Goal: Task Accomplishment & Management: Manage account settings

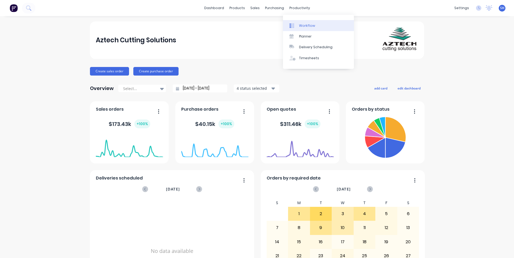
click at [300, 23] on div "Workflow" at bounding box center [307, 25] width 16 height 5
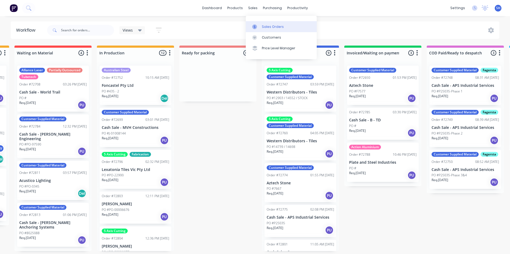
click at [265, 29] on link "Sales Orders" at bounding box center [281, 26] width 71 height 11
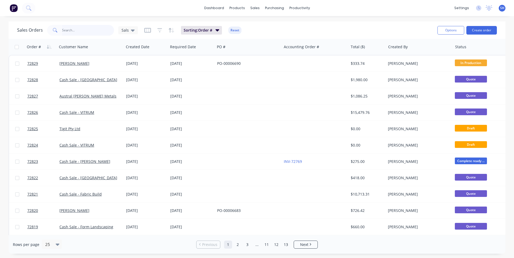
click at [63, 27] on input "text" at bounding box center [88, 30] width 52 height 11
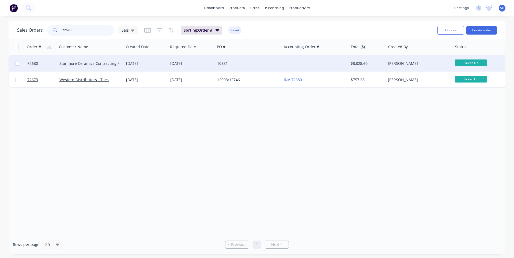
type input "72680"
click at [194, 60] on div "[DATE]" at bounding box center [191, 63] width 47 height 16
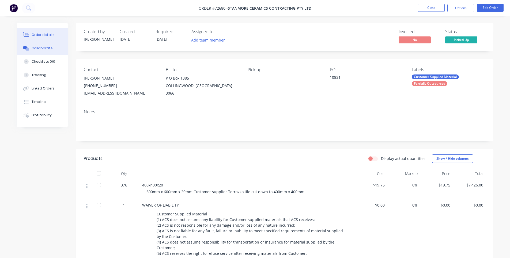
click at [49, 51] on button "Collaborate" at bounding box center [42, 47] width 51 height 13
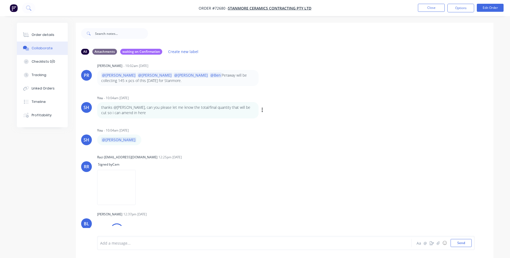
scroll to position [60, 0]
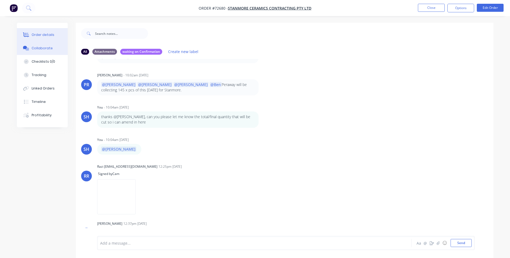
click at [45, 35] on div "Order details" at bounding box center [43, 34] width 23 height 5
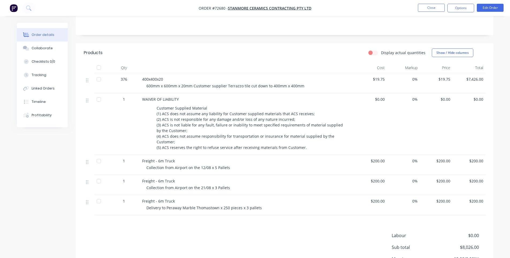
scroll to position [107, 0]
click at [484, 10] on button "Edit Order" at bounding box center [489, 8] width 27 height 8
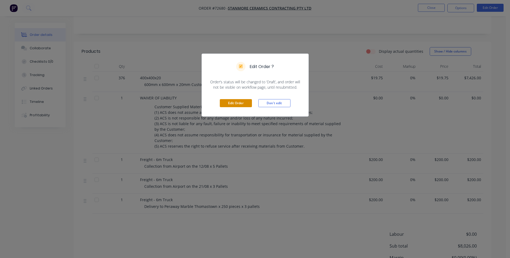
click at [242, 102] on button "Edit Order" at bounding box center [236, 103] width 32 height 8
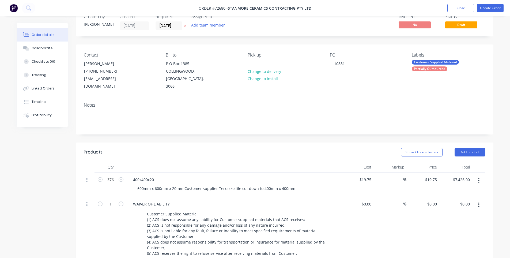
scroll to position [27, 0]
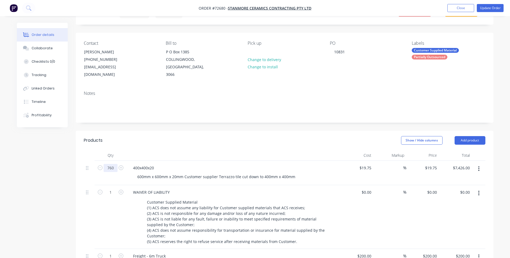
type input "760"
type input "$15,010.00"
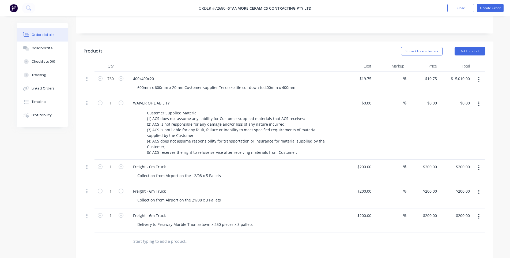
scroll to position [103, 0]
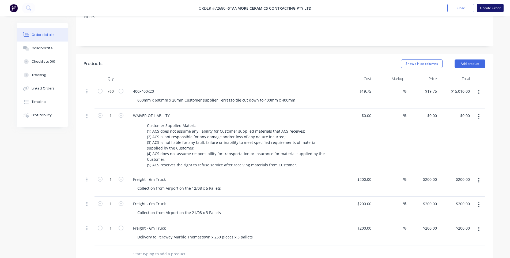
click at [495, 8] on button "Update Order" at bounding box center [489, 8] width 27 height 8
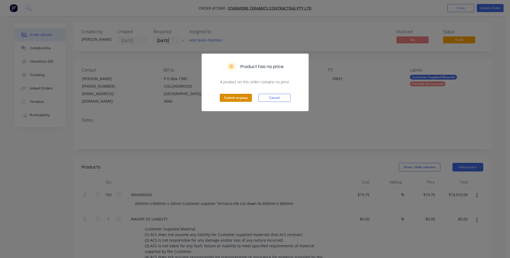
click at [228, 97] on button "Submit anyway" at bounding box center [236, 98] width 32 height 8
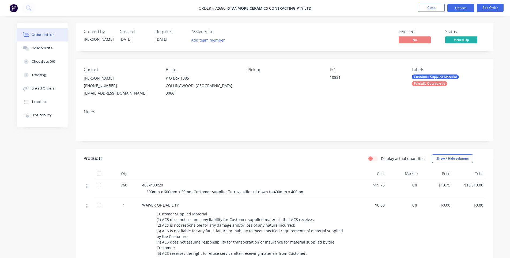
click at [463, 11] on button "Options" at bounding box center [460, 8] width 27 height 9
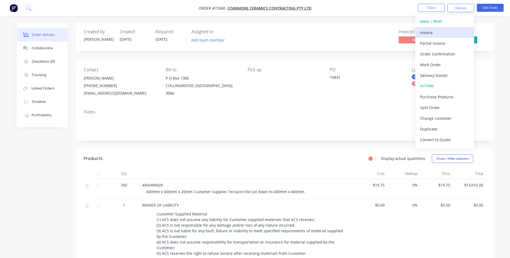
click at [440, 32] on div "Invoice" at bounding box center [444, 33] width 49 height 8
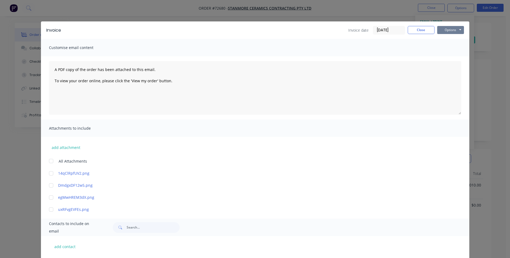
click at [445, 28] on button "Options" at bounding box center [450, 30] width 27 height 8
click at [446, 51] on button "Print" at bounding box center [454, 48] width 34 height 9
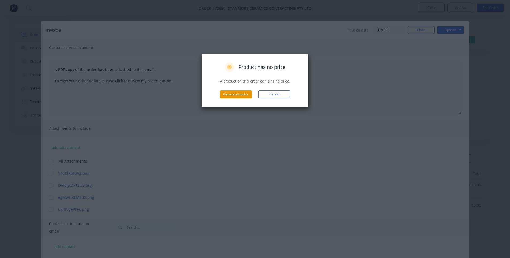
click at [238, 93] on button "Generate invoice" at bounding box center [236, 94] width 32 height 8
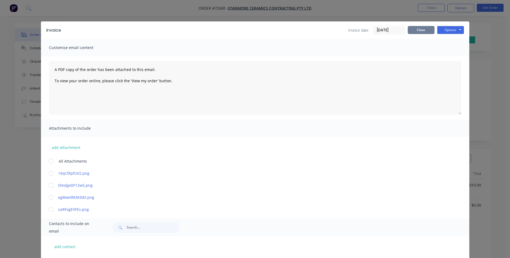
click at [410, 32] on button "Close" at bounding box center [420, 30] width 27 height 8
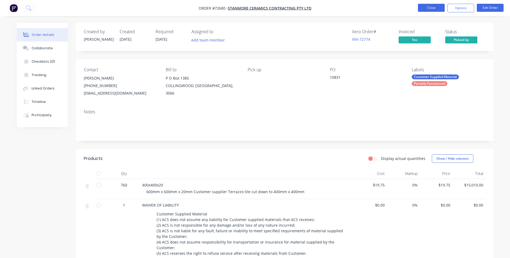
click at [424, 11] on button "Close" at bounding box center [431, 8] width 27 height 8
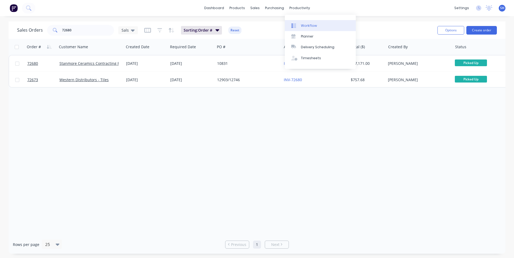
click at [312, 26] on div "Workflow" at bounding box center [309, 25] width 16 height 5
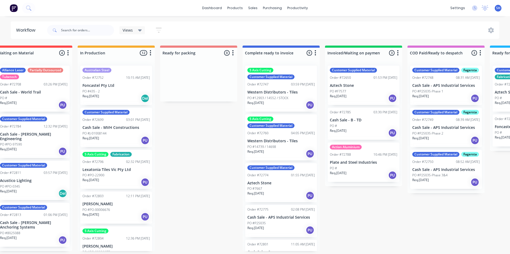
scroll to position [0, 268]
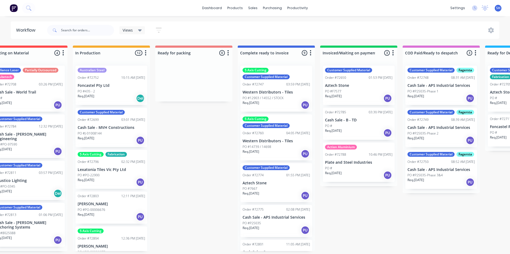
click at [375, 243] on div "Submitted 0 Status colour #273444 hex #273444 Save Cancel Summaries Total order…" at bounding box center [213, 147] width 970 height 205
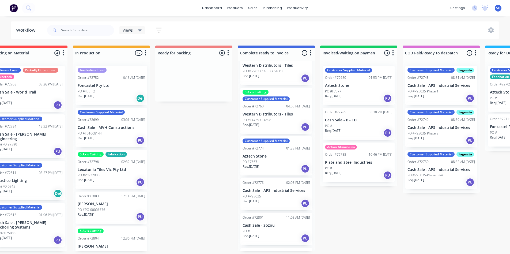
scroll to position [0, 0]
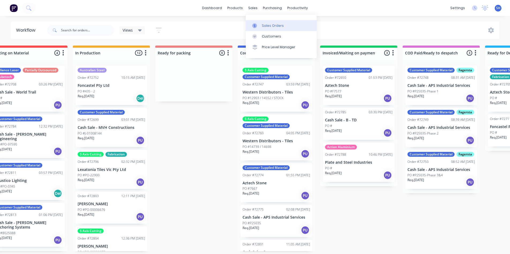
click at [271, 23] on div "Sales Orders" at bounding box center [273, 25] width 22 height 5
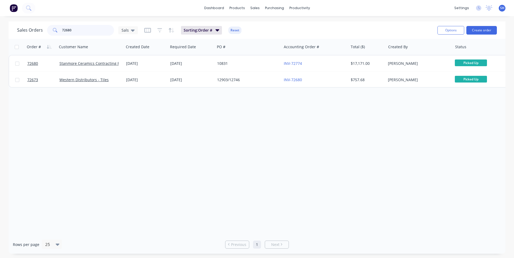
drag, startPoint x: 77, startPoint y: 31, endPoint x: 49, endPoint y: 28, distance: 28.2
click at [49, 28] on div "72680" at bounding box center [80, 30] width 67 height 11
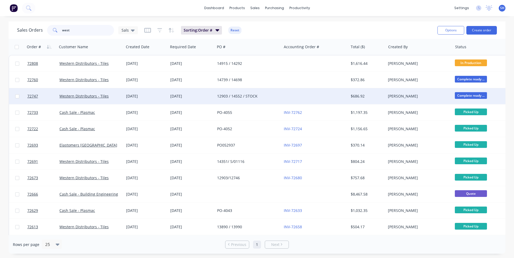
type input "west"
click at [125, 97] on div "[DATE]" at bounding box center [146, 96] width 44 height 16
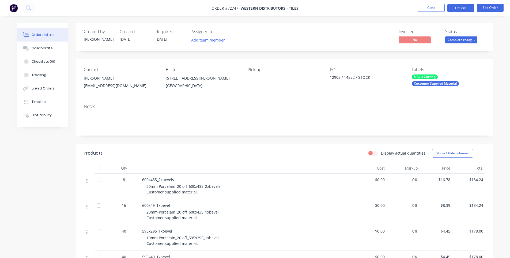
click at [458, 8] on button "Options" at bounding box center [460, 8] width 27 height 9
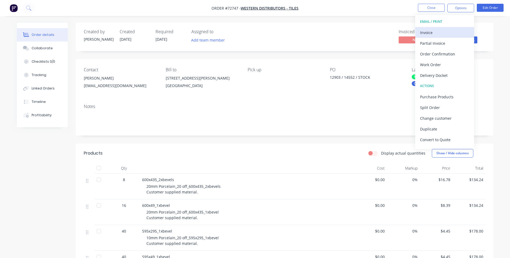
click at [439, 32] on div "Invoice" at bounding box center [444, 33] width 49 height 8
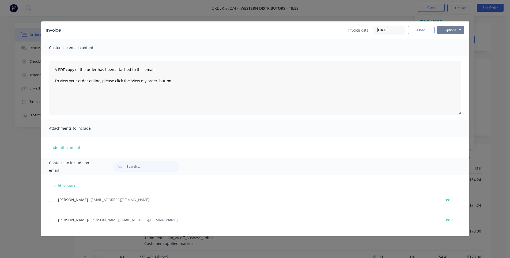
click at [451, 31] on button "Options" at bounding box center [450, 30] width 27 height 8
click at [447, 51] on button "Print" at bounding box center [454, 48] width 34 height 9
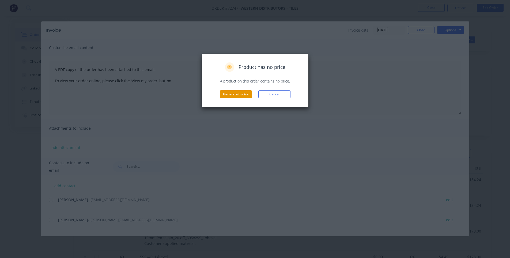
click at [233, 97] on button "Generate invoice" at bounding box center [236, 94] width 32 height 8
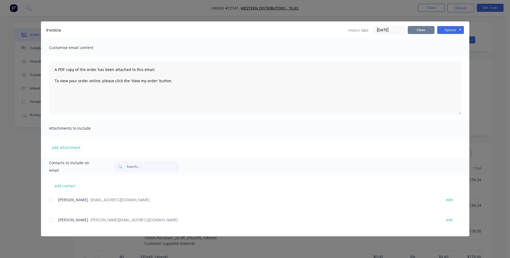
click at [420, 28] on button "Close" at bounding box center [420, 30] width 27 height 8
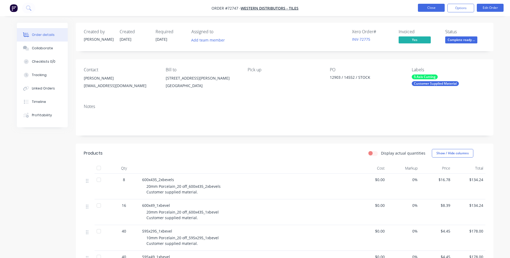
click at [428, 9] on button "Close" at bounding box center [431, 8] width 27 height 8
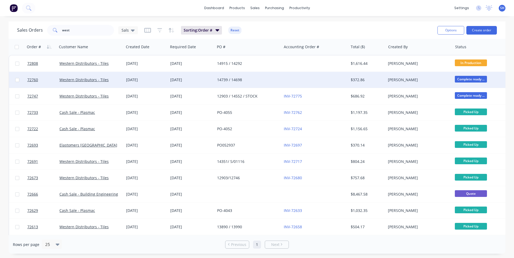
click at [135, 83] on div "[DATE]" at bounding box center [146, 80] width 44 height 16
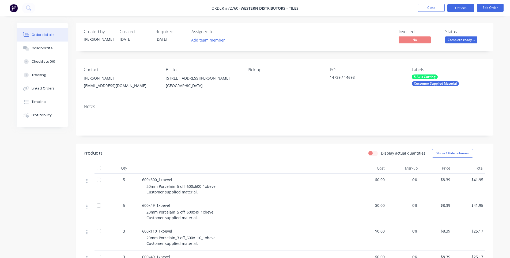
click at [457, 7] on button "Options" at bounding box center [460, 8] width 27 height 9
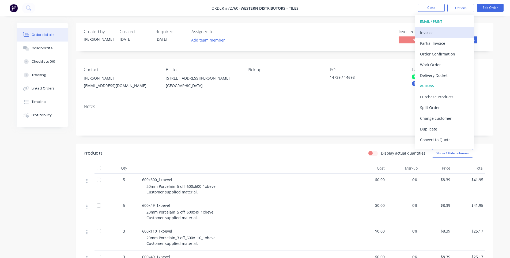
click at [436, 32] on div "Invoice" at bounding box center [444, 33] width 49 height 8
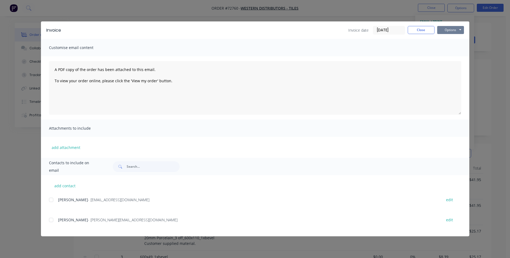
click at [451, 32] on button "Options" at bounding box center [450, 30] width 27 height 8
click at [451, 50] on button "Print" at bounding box center [454, 48] width 34 height 9
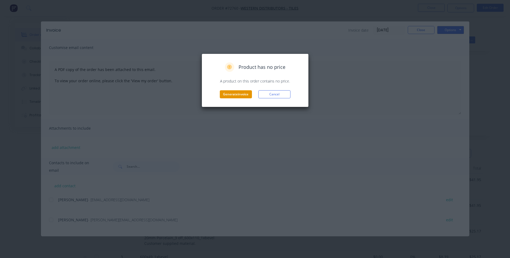
click at [231, 97] on button "Generate invoice" at bounding box center [236, 94] width 32 height 8
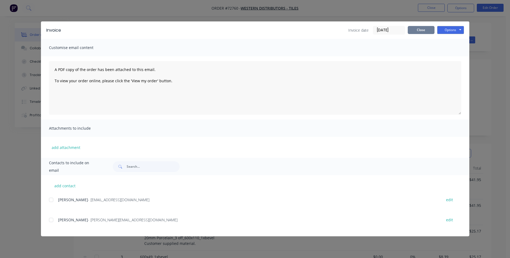
click at [415, 31] on button "Close" at bounding box center [420, 30] width 27 height 8
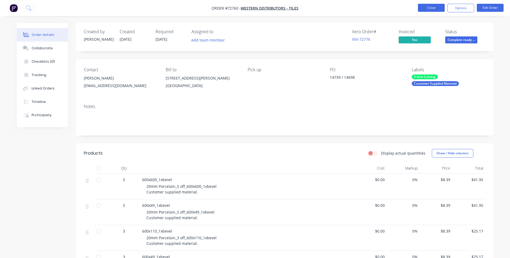
click at [437, 7] on button "Close" at bounding box center [431, 8] width 27 height 8
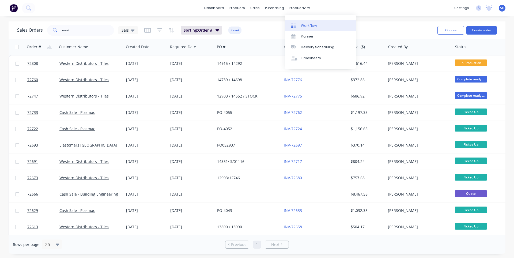
click at [309, 26] on div "Workflow" at bounding box center [309, 25] width 16 height 5
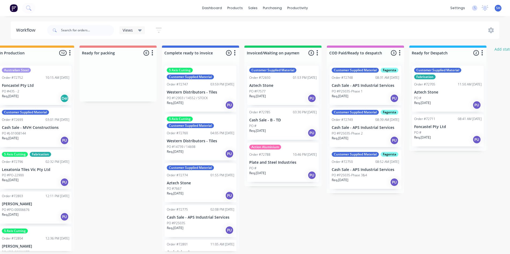
scroll to position [0, 346]
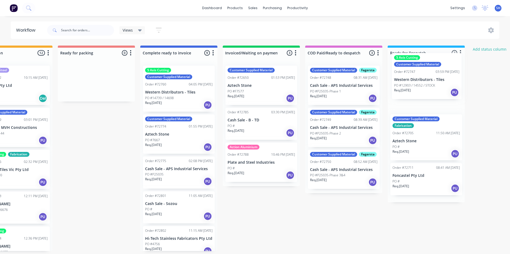
drag, startPoint x: 189, startPoint y: 96, endPoint x: 423, endPoint y: 84, distance: 234.9
click at [423, 84] on div "Submitted 0 Status colour #273444 hex #273444 Save Cancel Summaries Total order…" at bounding box center [115, 147] width 970 height 205
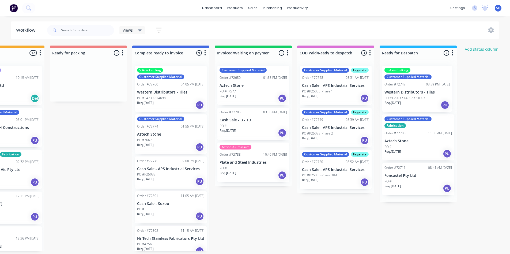
click at [415, 85] on div "Customer Supplied Material Fabrication Order #72705 11:50 AM [DATE] Aztech Ston…" at bounding box center [417, 131] width 77 height 141
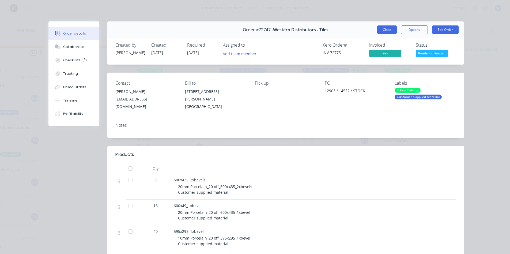
click at [377, 32] on button "Close" at bounding box center [387, 29] width 20 height 9
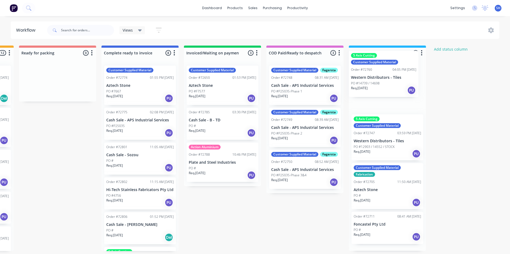
scroll to position [0, 407]
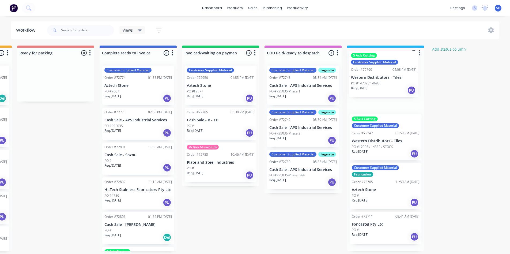
drag, startPoint x: 158, startPoint y: 94, endPoint x: 378, endPoint y: 80, distance: 220.9
click at [378, 80] on div "Submitted 0 Status colour #273444 hex #273444 Save Cancel Summaries Total order…" at bounding box center [75, 147] width 970 height 205
click at [378, 80] on div "5 Axis Cutting Customer Supplied Material Order #72747 03:59 PM [DATE] Western …" at bounding box center [384, 155] width 77 height 189
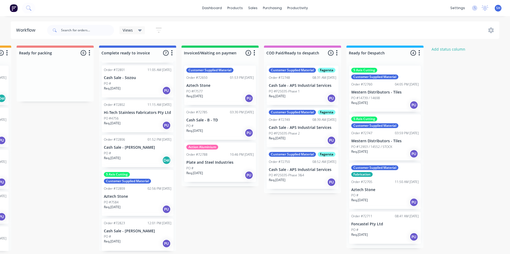
scroll to position [1, 407]
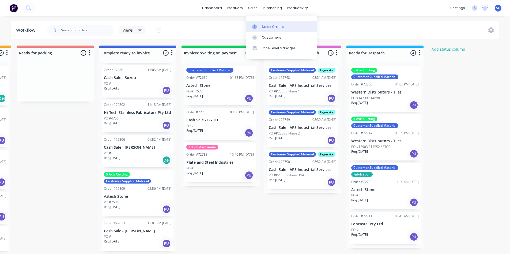
click at [263, 24] on div "Sales Orders" at bounding box center [273, 26] width 22 height 5
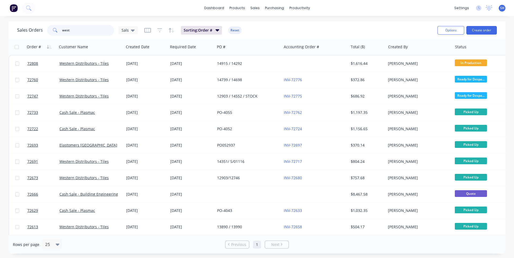
click at [57, 31] on div "west" at bounding box center [80, 30] width 67 height 11
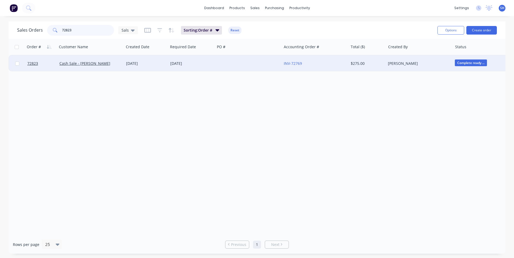
type input "72823"
click at [227, 66] on div at bounding box center [248, 63] width 67 height 16
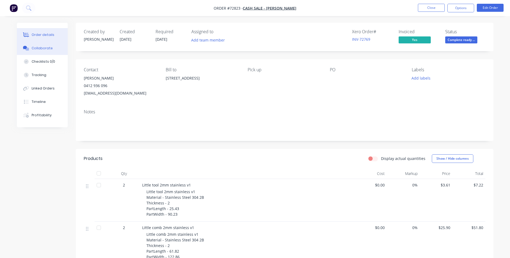
click at [46, 52] on button "Collaborate" at bounding box center [42, 47] width 51 height 13
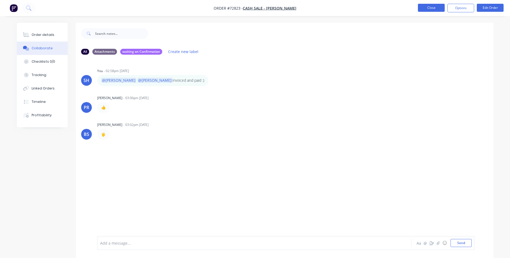
click at [428, 6] on button "Close" at bounding box center [431, 8] width 27 height 8
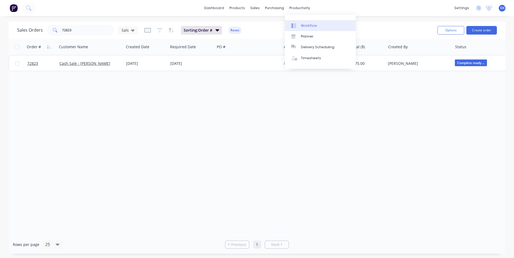
click at [307, 25] on div "Workflow" at bounding box center [309, 25] width 16 height 5
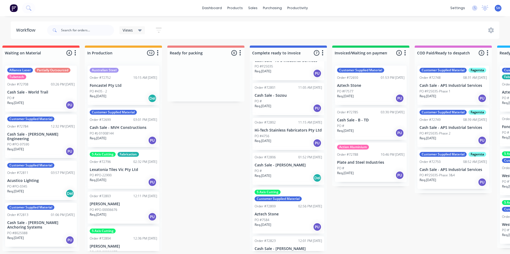
scroll to position [77, 0]
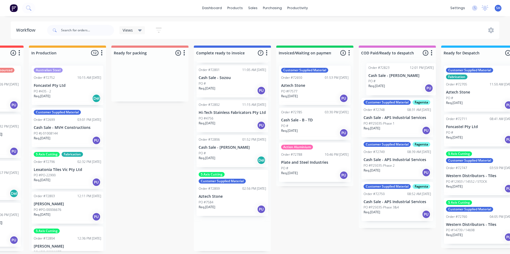
drag, startPoint x: 290, startPoint y: 237, endPoint x: 402, endPoint y: 81, distance: 192.3
click at [403, 81] on div "Submitted 0 Status colour #273444 hex #273444 Save Cancel Summaries Total order…" at bounding box center [169, 147] width 970 height 205
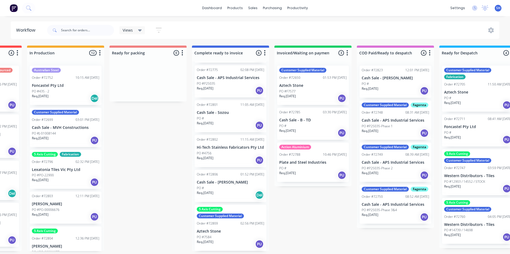
scroll to position [0, 0]
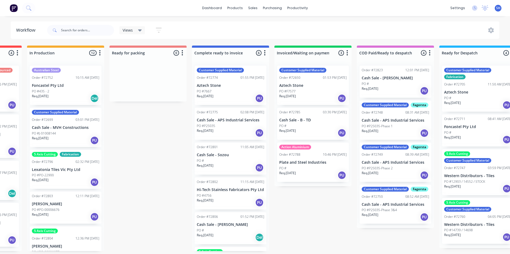
click at [388, 125] on p "PO #P25035-Phase 1" at bounding box center [376, 126] width 31 height 5
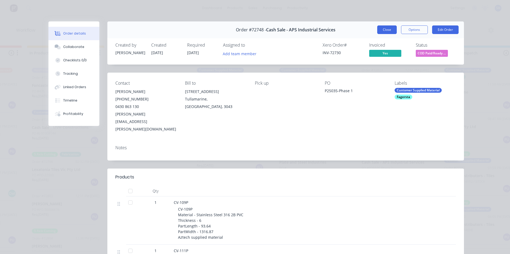
click at [383, 28] on button "Close" at bounding box center [387, 29] width 20 height 9
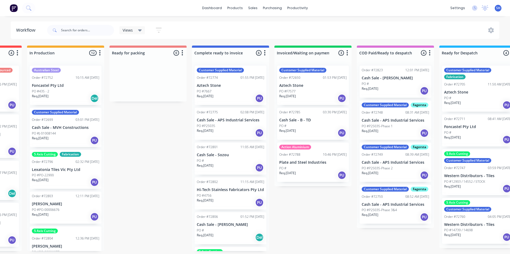
click at [390, 166] on p "PO #P25035-Phase 2" at bounding box center [376, 168] width 31 height 5
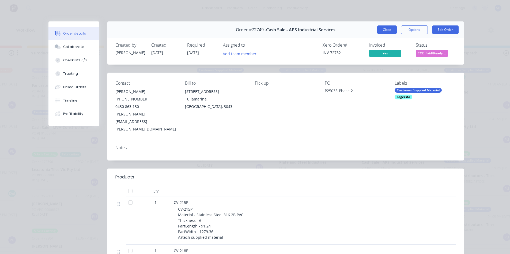
click at [379, 29] on button "Close" at bounding box center [387, 29] width 20 height 9
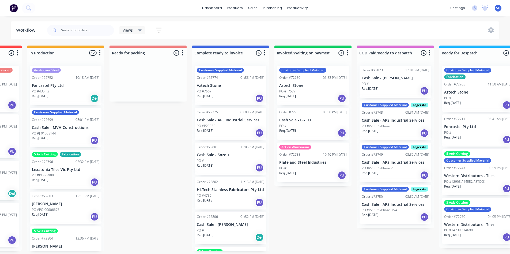
click at [378, 212] on p "Req. [DATE]" at bounding box center [369, 214] width 17 height 5
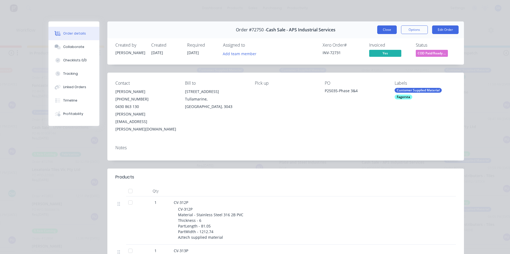
click at [389, 32] on button "Close" at bounding box center [387, 29] width 20 height 9
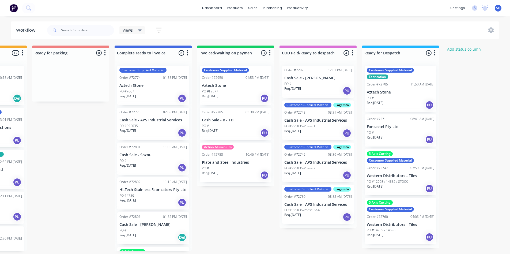
scroll to position [1, 393]
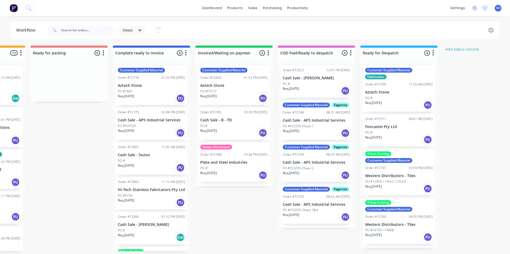
click at [235, 166] on div "PO #" at bounding box center [233, 168] width 67 height 5
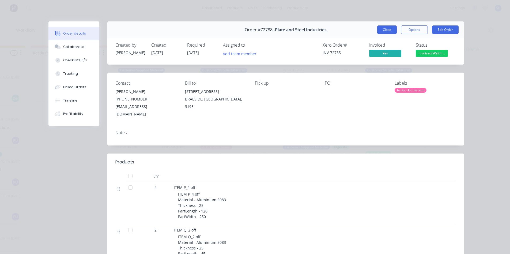
click at [381, 33] on button "Close" at bounding box center [387, 29] width 20 height 9
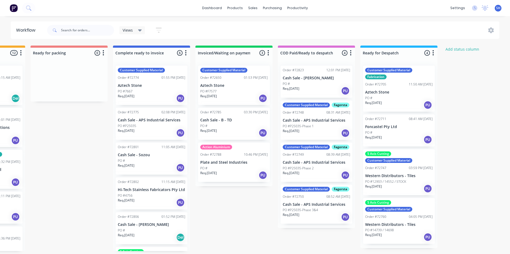
click at [229, 128] on div "Req. [DATE] PU" at bounding box center [233, 132] width 67 height 9
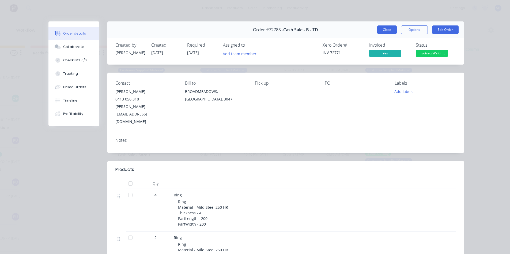
click at [386, 31] on button "Close" at bounding box center [387, 29] width 20 height 9
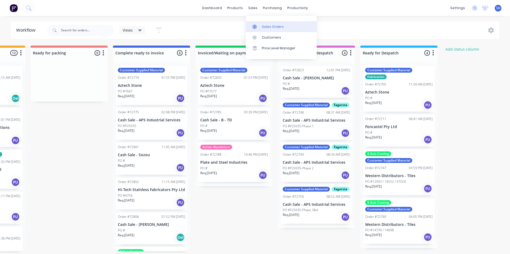
click at [261, 28] on link "Sales Orders" at bounding box center [281, 26] width 71 height 11
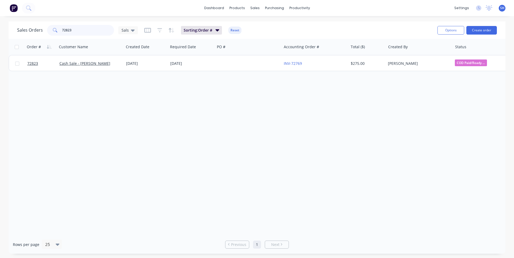
drag, startPoint x: 72, startPoint y: 32, endPoint x: 52, endPoint y: 31, distance: 20.6
click at [52, 31] on div "72823" at bounding box center [80, 30] width 67 height 11
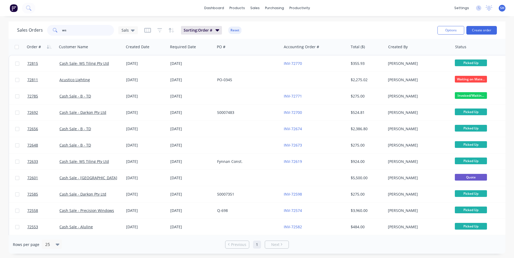
drag, startPoint x: 71, startPoint y: 32, endPoint x: 58, endPoint y: 31, distance: 12.4
click at [59, 31] on div "ws" at bounding box center [80, 30] width 67 height 11
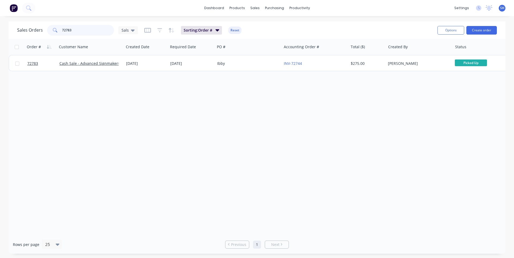
drag, startPoint x: 82, startPoint y: 32, endPoint x: 61, endPoint y: 31, distance: 21.4
click at [61, 31] on div "72783" at bounding box center [80, 30] width 67 height 11
click at [61, 31] on span at bounding box center [54, 30] width 15 height 11
click at [74, 30] on input "72783" at bounding box center [88, 30] width 52 height 11
drag, startPoint x: 74, startPoint y: 30, endPoint x: 63, endPoint y: 30, distance: 11.2
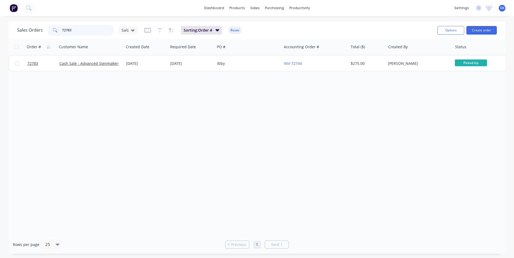
click at [63, 30] on input "72783" at bounding box center [88, 30] width 52 height 11
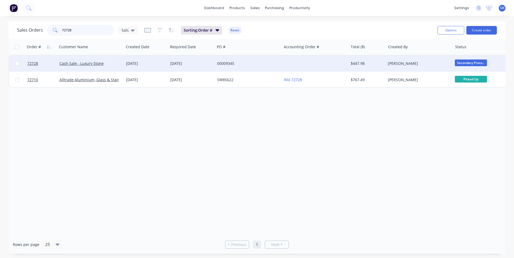
type input "72728"
click at [234, 68] on div "00009345" at bounding box center [248, 63] width 67 height 16
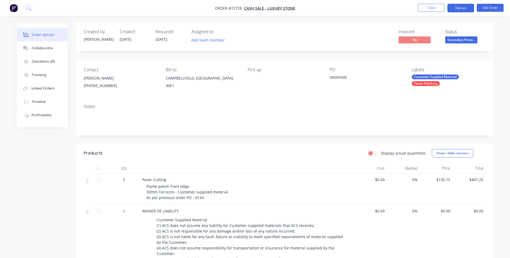
click at [457, 9] on button "Options" at bounding box center [460, 8] width 27 height 9
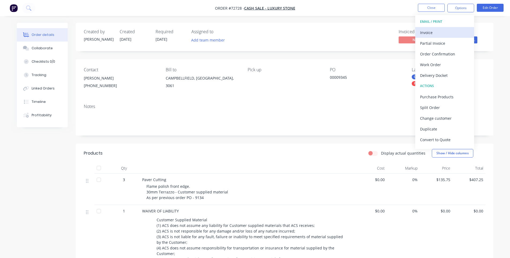
click at [442, 29] on div "Invoice" at bounding box center [444, 33] width 49 height 8
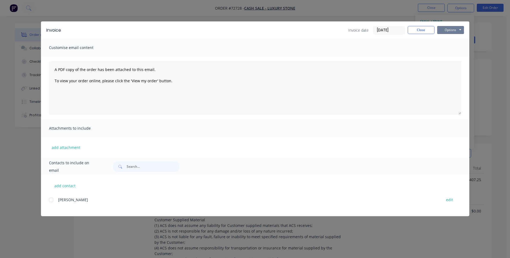
click at [443, 28] on button "Options" at bounding box center [450, 30] width 27 height 8
click at [446, 53] on button "Email" at bounding box center [454, 57] width 34 height 9
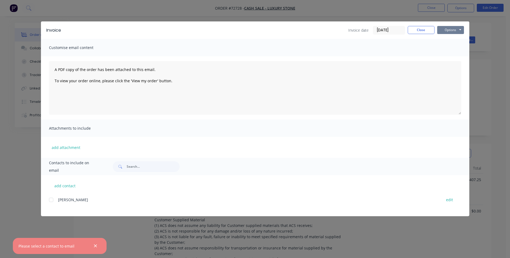
click at [452, 27] on button "Options" at bounding box center [450, 30] width 27 height 8
click at [453, 47] on button "Print" at bounding box center [454, 48] width 34 height 9
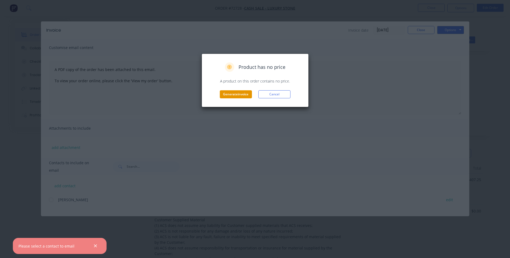
click at [239, 96] on button "Generate invoice" at bounding box center [236, 94] width 32 height 8
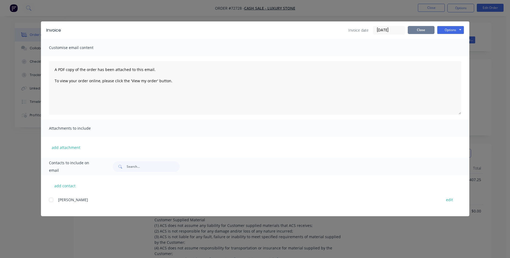
click at [425, 28] on button "Close" at bounding box center [420, 30] width 27 height 8
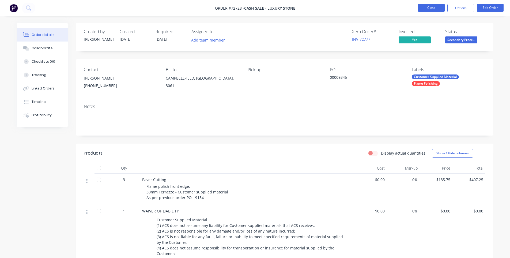
click at [423, 10] on button "Close" at bounding box center [431, 8] width 27 height 8
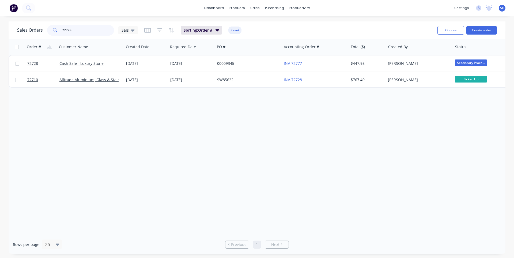
drag, startPoint x: 80, startPoint y: 31, endPoint x: 70, endPoint y: 32, distance: 9.4
click at [70, 32] on input "72728" at bounding box center [88, 30] width 52 height 11
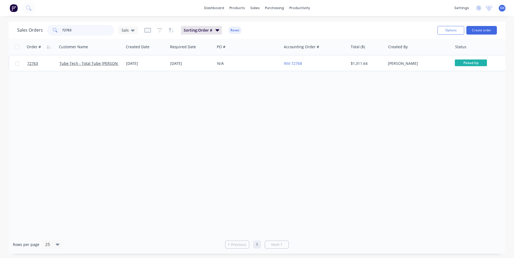
drag, startPoint x: 70, startPoint y: 30, endPoint x: 58, endPoint y: 29, distance: 12.6
click at [58, 29] on div "72763" at bounding box center [80, 30] width 67 height 11
type input "72764"
drag, startPoint x: 86, startPoint y: 29, endPoint x: 59, endPoint y: 30, distance: 26.5
click at [59, 30] on div "72764" at bounding box center [80, 30] width 67 height 11
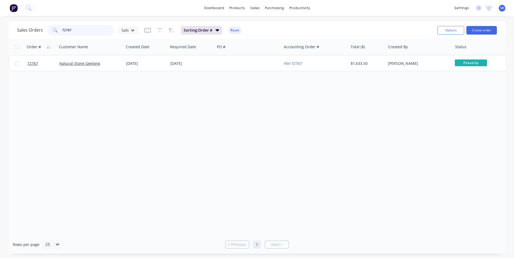
type input "72767"
drag, startPoint x: 73, startPoint y: 33, endPoint x: 57, endPoint y: 32, distance: 15.5
click at [57, 32] on div "72767" at bounding box center [80, 30] width 67 height 11
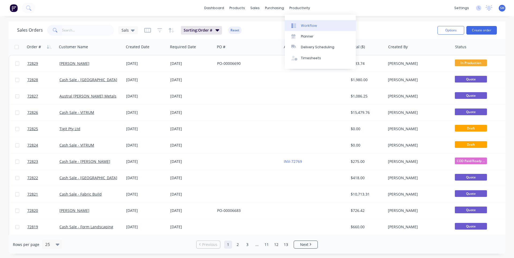
click at [301, 22] on link "Workflow" at bounding box center [320, 25] width 71 height 11
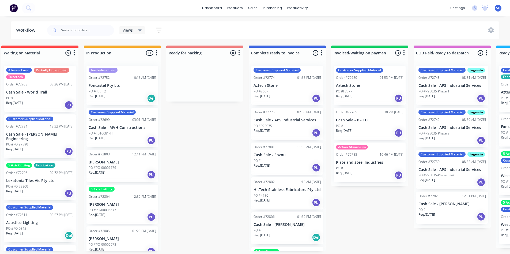
scroll to position [0, 259]
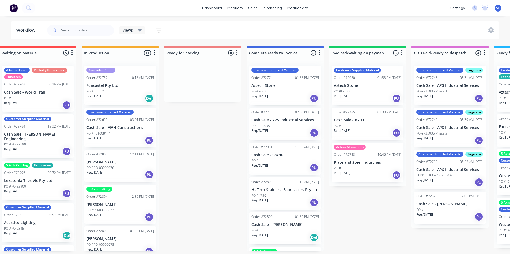
click at [268, 124] on p "PO #P25035" at bounding box center [260, 125] width 18 height 5
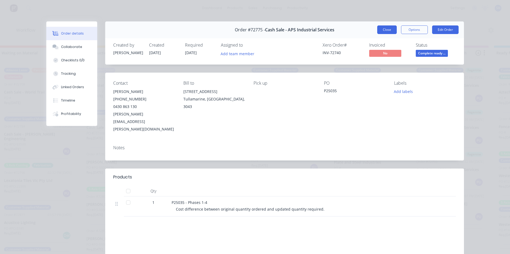
click at [384, 31] on button "Close" at bounding box center [387, 29] width 20 height 9
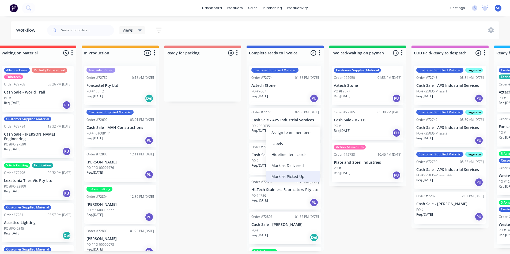
click at [289, 174] on div "Mark as Picked Up" at bounding box center [293, 176] width 54 height 11
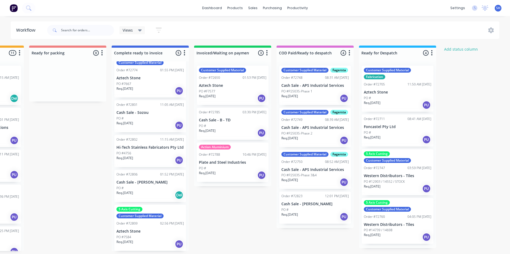
scroll to position [0, 0]
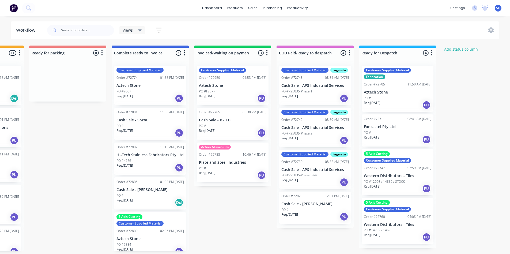
click at [148, 161] on div "PO #4756" at bounding box center [149, 160] width 67 height 5
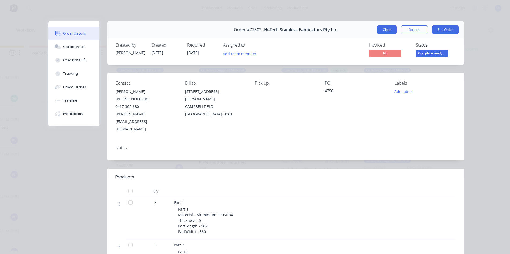
click at [384, 30] on button "Close" at bounding box center [387, 29] width 20 height 9
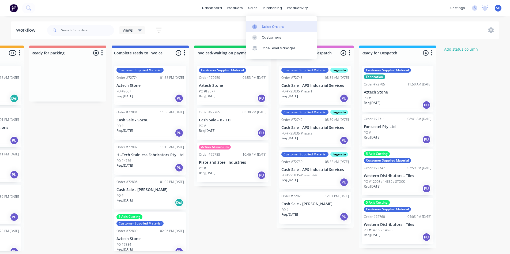
click at [261, 29] on link "Sales Orders" at bounding box center [281, 26] width 71 height 11
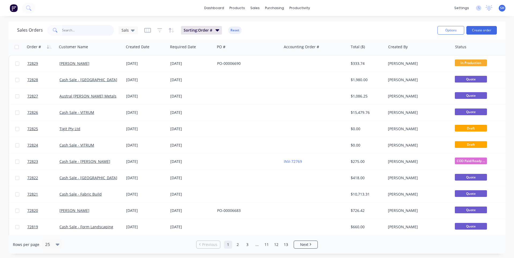
click at [79, 30] on input "text" at bounding box center [88, 30] width 52 height 11
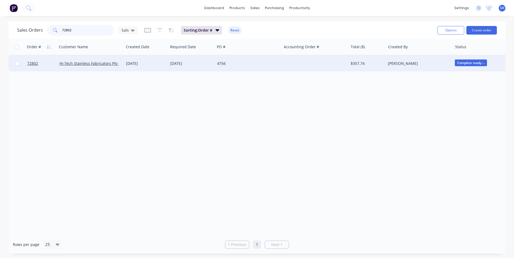
type input "72802"
click at [214, 62] on div "[DATE]" at bounding box center [191, 63] width 47 height 16
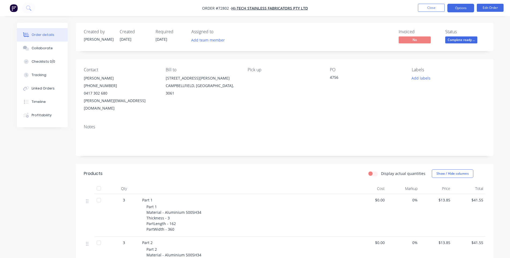
click at [458, 6] on button "Options" at bounding box center [460, 8] width 27 height 9
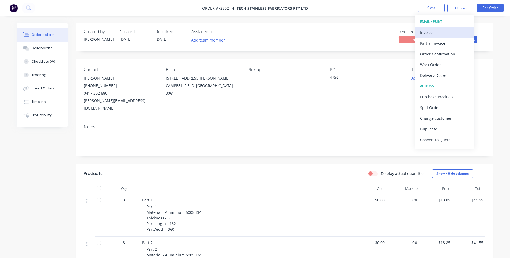
click at [442, 31] on div "Invoice" at bounding box center [444, 33] width 49 height 8
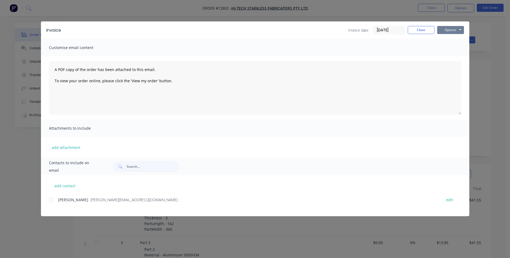
click at [449, 30] on button "Options" at bounding box center [450, 30] width 27 height 8
click at [447, 50] on button "Print" at bounding box center [454, 48] width 34 height 9
click at [422, 31] on button "Close" at bounding box center [420, 30] width 27 height 8
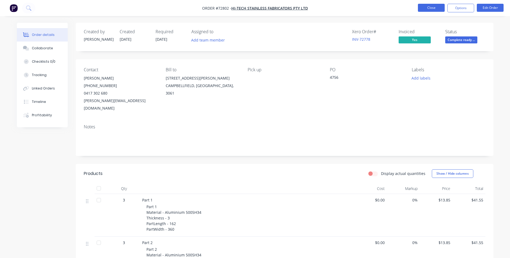
click at [430, 9] on button "Close" at bounding box center [431, 8] width 27 height 8
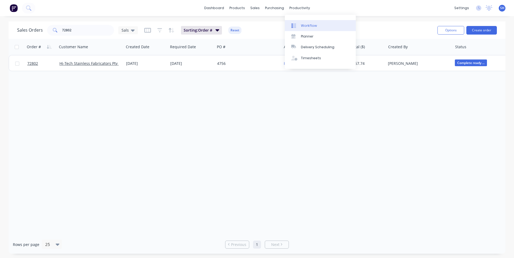
click at [307, 25] on div "Workflow" at bounding box center [309, 25] width 16 height 5
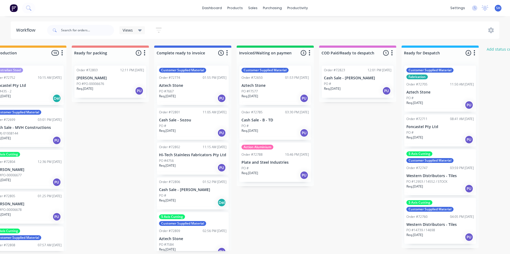
scroll to position [0, 354]
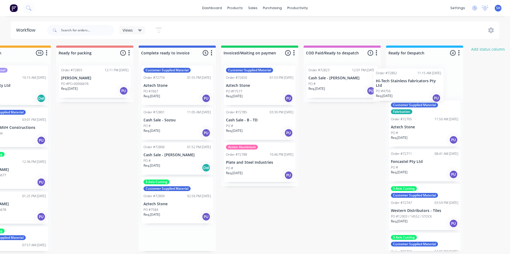
drag, startPoint x: 186, startPoint y: 162, endPoint x: 406, endPoint y: 86, distance: 232.8
click at [406, 86] on div "Submitted 0 Status colour #273444 hex #273444 Save Cancel Summaries Total order…" at bounding box center [114, 147] width 970 height 205
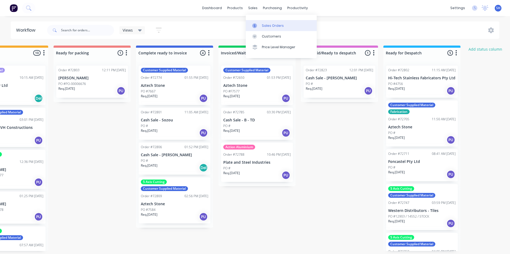
click at [265, 26] on div "Sales Orders" at bounding box center [273, 25] width 22 height 5
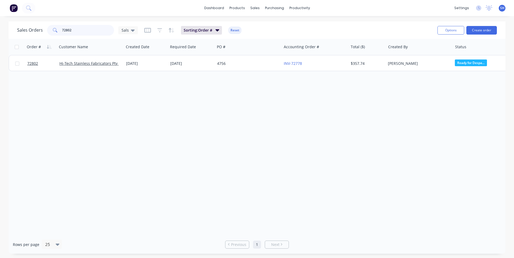
drag, startPoint x: 75, startPoint y: 28, endPoint x: 59, endPoint y: 30, distance: 16.2
click at [59, 30] on div "72802" at bounding box center [80, 30] width 67 height 11
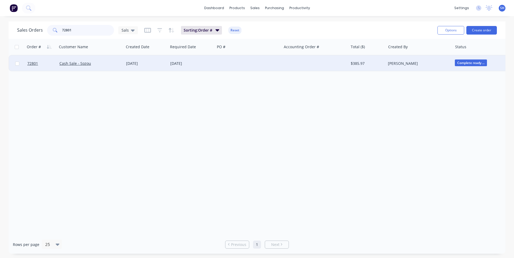
type input "72801"
click at [202, 66] on div "[DATE]" at bounding box center [191, 63] width 43 height 5
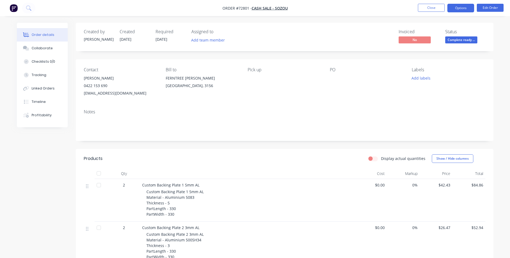
click at [460, 7] on button "Options" at bounding box center [460, 8] width 27 height 9
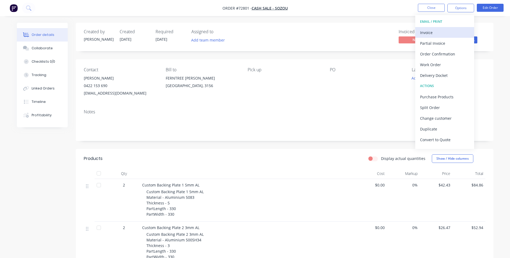
click at [443, 30] on div "Invoice" at bounding box center [444, 33] width 49 height 8
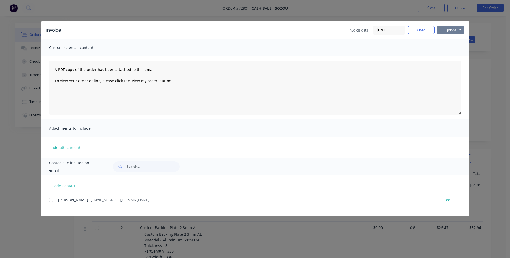
click at [447, 30] on button "Options" at bounding box center [450, 30] width 27 height 8
click at [447, 49] on button "Print" at bounding box center [454, 48] width 34 height 9
click at [414, 30] on button "Close" at bounding box center [420, 30] width 27 height 8
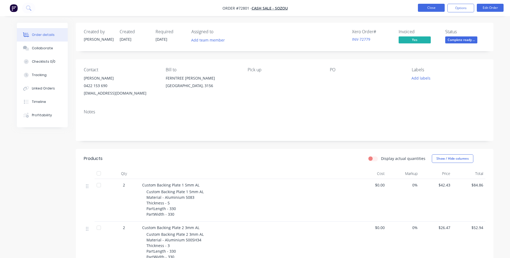
click at [421, 10] on button "Close" at bounding box center [431, 8] width 27 height 8
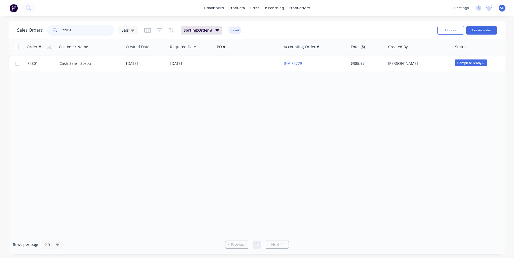
drag, startPoint x: 74, startPoint y: 30, endPoint x: 57, endPoint y: 30, distance: 16.3
click at [57, 30] on div "72801" at bounding box center [80, 30] width 67 height 11
click at [57, 30] on span at bounding box center [54, 30] width 15 height 11
click at [78, 30] on input "72801" at bounding box center [88, 30] width 52 height 11
drag, startPoint x: 78, startPoint y: 30, endPoint x: 59, endPoint y: 30, distance: 18.2
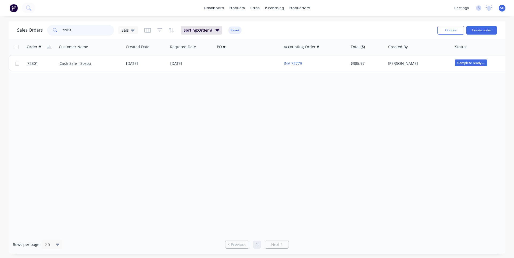
click at [59, 30] on div "72801" at bounding box center [80, 30] width 67 height 11
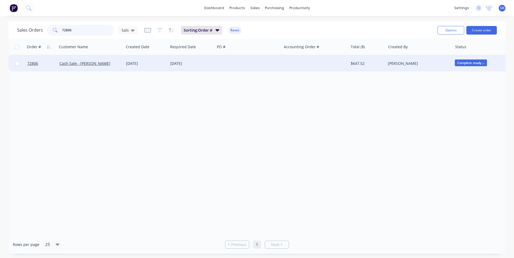
type input "72806"
click at [172, 64] on div "[DATE]" at bounding box center [191, 63] width 43 height 5
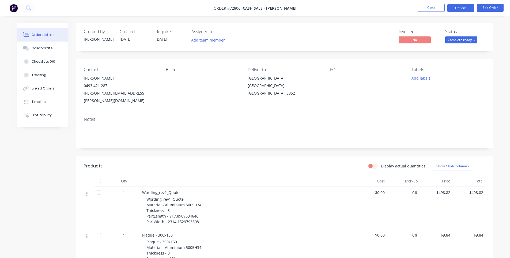
click at [464, 10] on button "Options" at bounding box center [460, 8] width 27 height 9
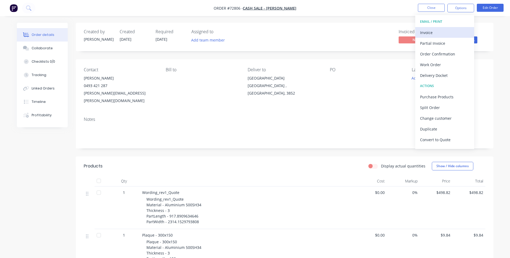
click at [439, 31] on div "Invoice" at bounding box center [444, 33] width 49 height 8
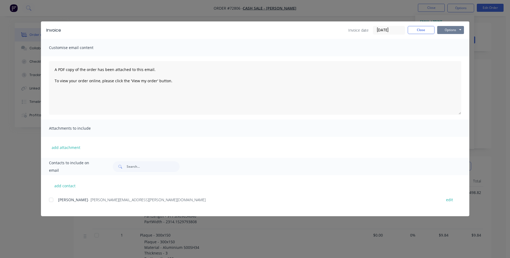
click at [452, 30] on button "Options" at bounding box center [450, 30] width 27 height 8
click at [451, 50] on button "Print" at bounding box center [454, 48] width 34 height 9
click at [417, 34] on div "Invoice date [DATE] Close Options Preview Print Email" at bounding box center [406, 30] width 116 height 9
click at [414, 31] on button "Close" at bounding box center [420, 30] width 27 height 8
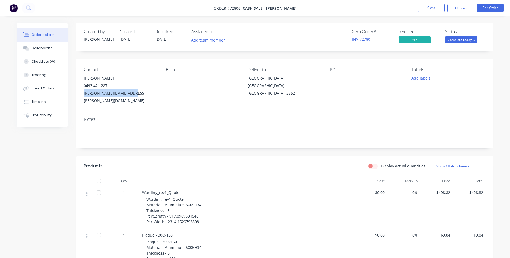
drag, startPoint x: 129, startPoint y: 94, endPoint x: 82, endPoint y: 95, distance: 47.4
click at [82, 95] on div "Contact [PERSON_NAME] [PHONE_NUMBER] [PERSON_NAME][EMAIL_ADDRESS][PERSON_NAME][…" at bounding box center [284, 85] width 417 height 53
copy div "[PERSON_NAME][EMAIL_ADDRESS][PERSON_NAME][DOMAIN_NAME]"
drag, startPoint x: 109, startPoint y: 78, endPoint x: 82, endPoint y: 78, distance: 26.7
click at [82, 78] on div "Contact [PERSON_NAME] [PHONE_NUMBER] [PERSON_NAME][EMAIL_ADDRESS][PERSON_NAME][…" at bounding box center [284, 85] width 417 height 53
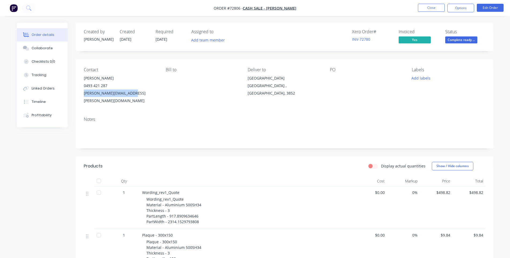
copy div "[PERSON_NAME]"
drag, startPoint x: 108, startPoint y: 85, endPoint x: 83, endPoint y: 87, distance: 24.7
click at [83, 87] on div "Contact [PERSON_NAME] [PHONE_NUMBER] [PERSON_NAME][EMAIL_ADDRESS][PERSON_NAME][…" at bounding box center [284, 85] width 417 height 53
copy div "0493 421 287"
click at [419, 13] on nav "Order #72806 - Cash Sale - [PERSON_NAME] Close Options Edit Order" at bounding box center [255, 8] width 510 height 16
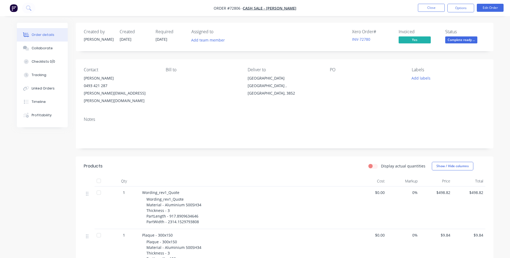
click at [420, 12] on li "Close" at bounding box center [431, 8] width 27 height 9
click at [423, 8] on button "Close" at bounding box center [431, 8] width 27 height 8
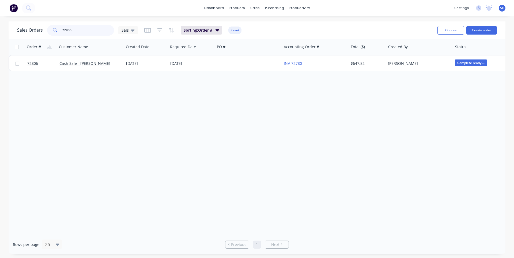
drag, startPoint x: 81, startPoint y: 29, endPoint x: 51, endPoint y: 29, distance: 30.0
click at [51, 28] on div "72806" at bounding box center [80, 30] width 67 height 11
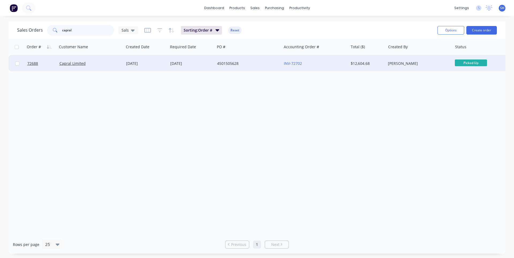
type input "capral"
click at [178, 62] on div "[DATE]" at bounding box center [191, 63] width 43 height 5
